Goal: Obtain resource: Obtain resource

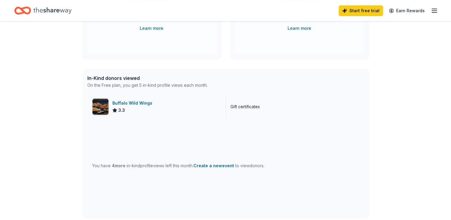
scroll to position [119, 0]
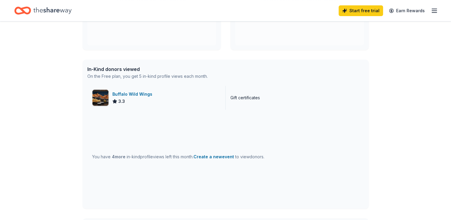
click at [120, 93] on div "Buffalo Wild Wings" at bounding box center [133, 94] width 42 height 7
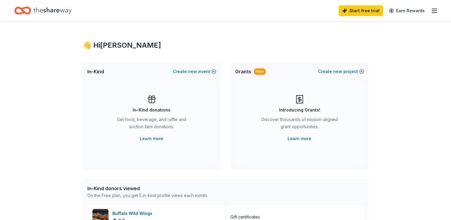
scroll to position [0, 0]
click at [437, 11] on icon "button" at bounding box center [434, 10] width 7 height 7
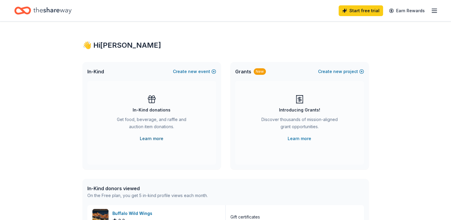
click at [159, 142] on link "Learn more" at bounding box center [152, 138] width 24 height 7
click at [151, 137] on link "Learn more" at bounding box center [152, 138] width 24 height 7
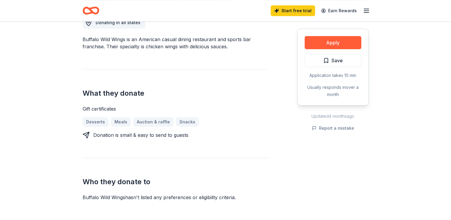
scroll to position [30, 0]
